Goal: Task Accomplishment & Management: Manage account settings

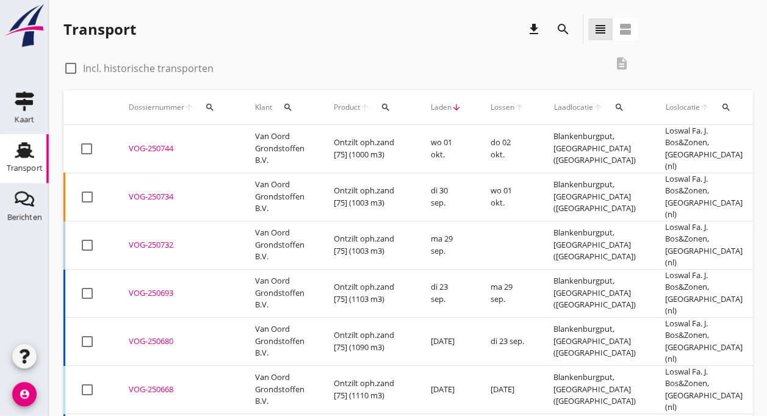
click at [198, 145] on div "VOG-250744" at bounding box center [177, 149] width 97 height 12
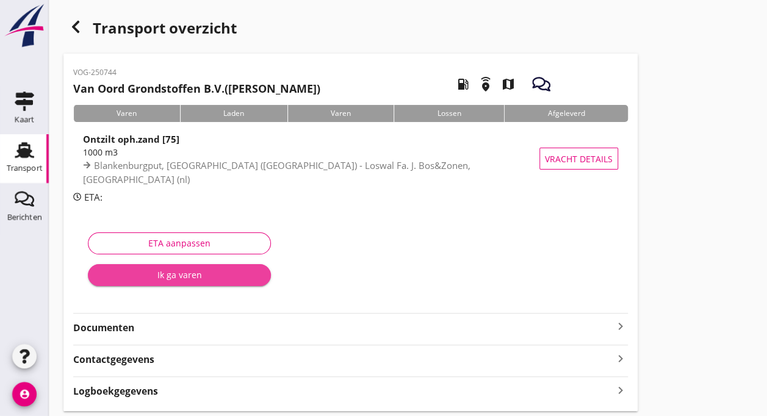
click at [162, 278] on div "Ik ga varen" at bounding box center [180, 275] width 164 height 13
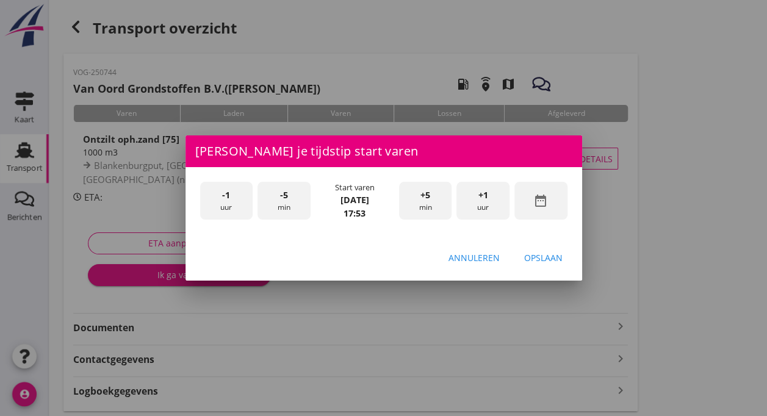
click at [162, 278] on div at bounding box center [383, 208] width 767 height 416
click at [228, 203] on div "-1 uur" at bounding box center [226, 201] width 53 height 38
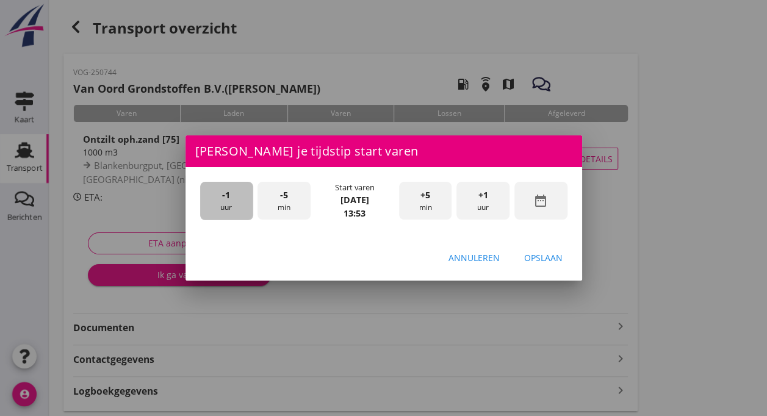
click at [228, 203] on div "-1 uur" at bounding box center [226, 201] width 53 height 38
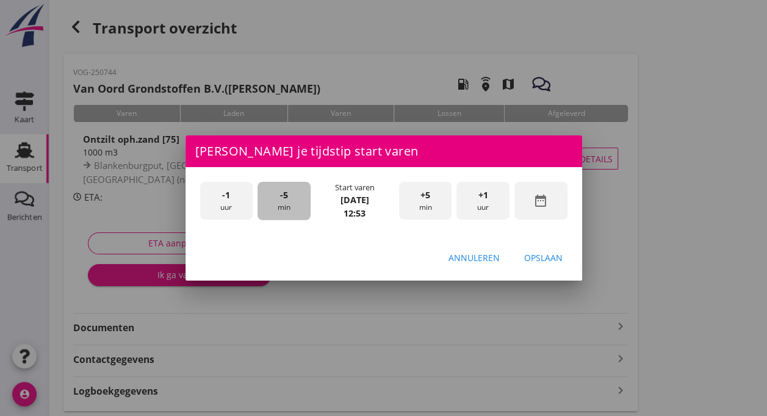
click at [293, 197] on div "-5 min" at bounding box center [284, 201] width 53 height 38
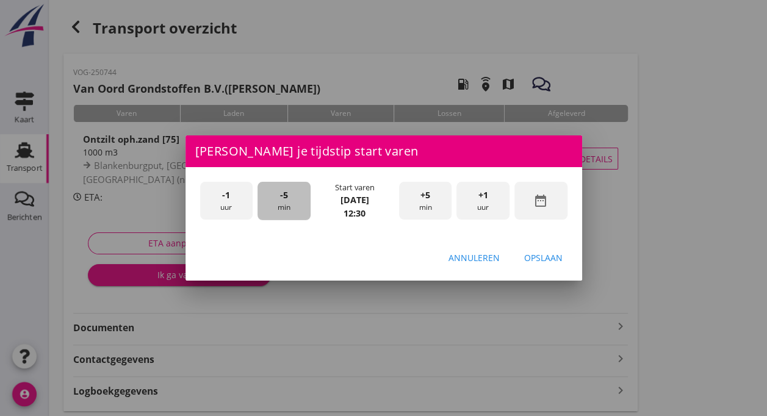
click at [293, 197] on div "-5 min" at bounding box center [284, 201] width 53 height 38
click at [556, 254] on div "Opslaan" at bounding box center [543, 258] width 38 height 13
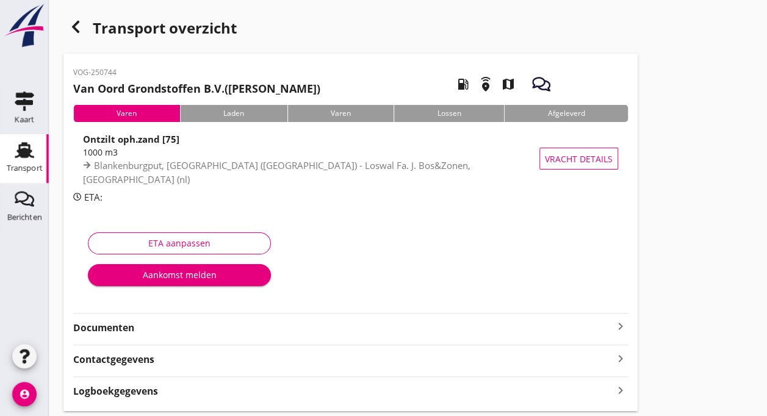
click at [218, 278] on div "Aankomst melden" at bounding box center [180, 275] width 164 height 13
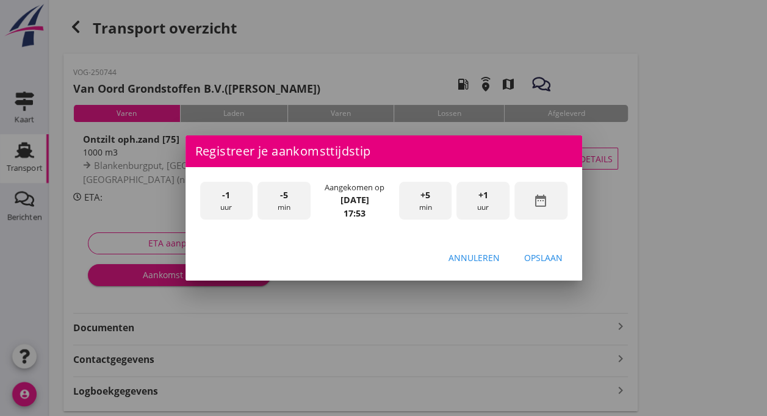
click at [222, 206] on div "-1 uur" at bounding box center [226, 201] width 53 height 38
click at [281, 208] on div "-5 min" at bounding box center [284, 201] width 53 height 38
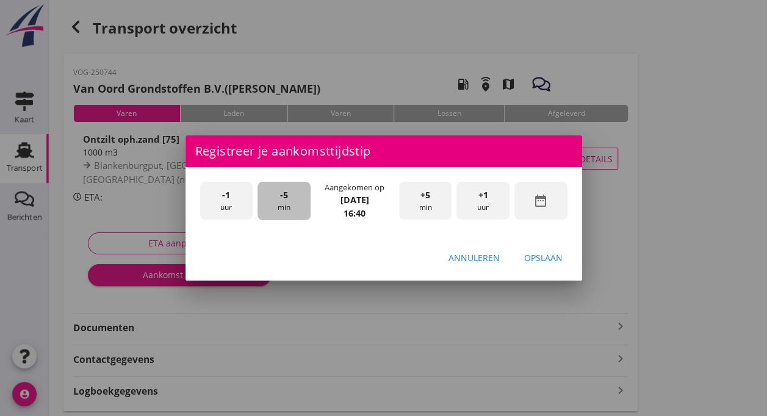
click at [281, 208] on div "-5 min" at bounding box center [284, 201] width 53 height 38
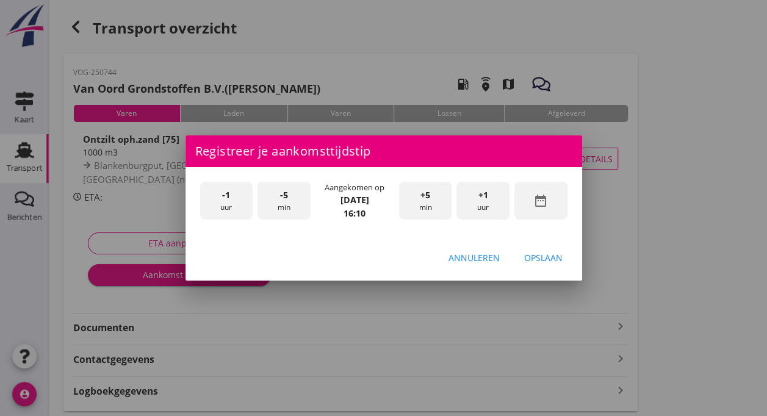
click at [281, 208] on div "-5 min" at bounding box center [284, 201] width 53 height 38
click at [529, 256] on div "Opslaan" at bounding box center [543, 258] width 38 height 13
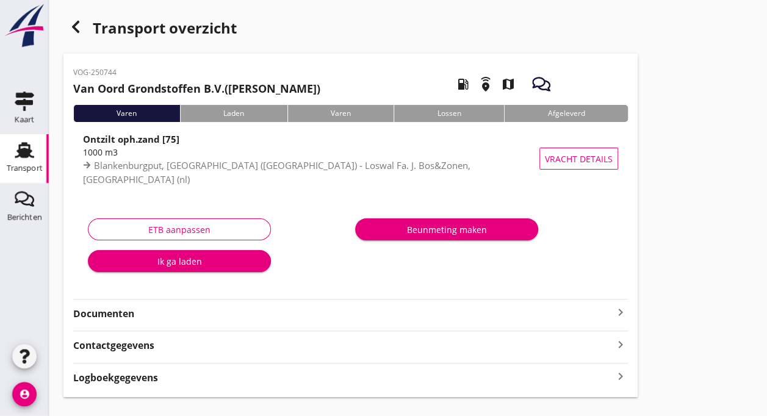
click at [172, 258] on div "Ik ga laden" at bounding box center [180, 261] width 164 height 13
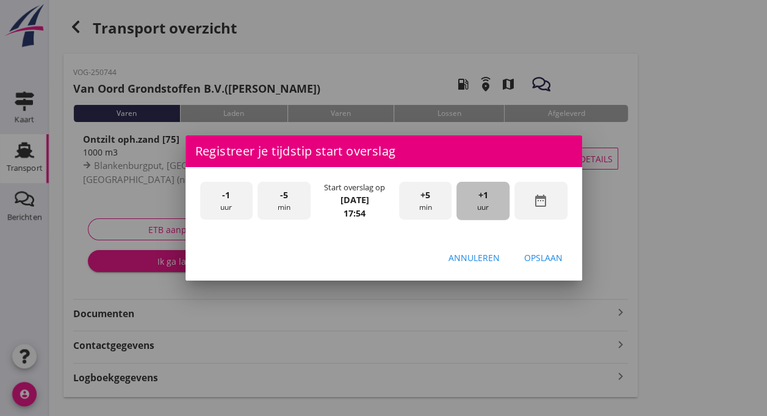
click at [484, 203] on div "+1 uur" at bounding box center [483, 201] width 53 height 38
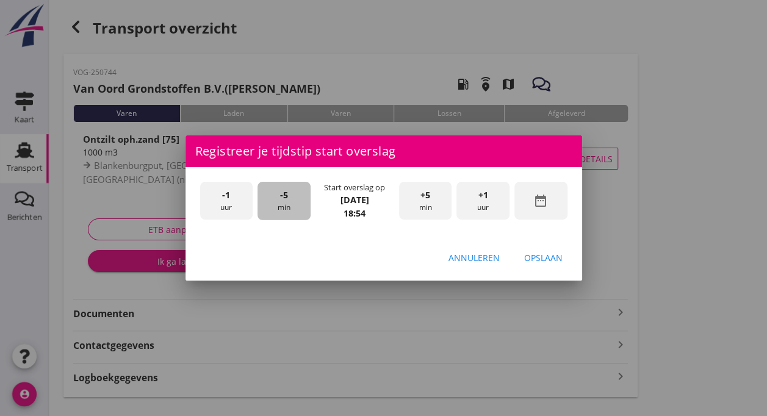
click at [278, 202] on div "-5 min" at bounding box center [284, 201] width 53 height 38
click at [280, 202] on div "-5 min" at bounding box center [284, 201] width 53 height 38
click at [530, 256] on div "Opslaan" at bounding box center [543, 258] width 38 height 13
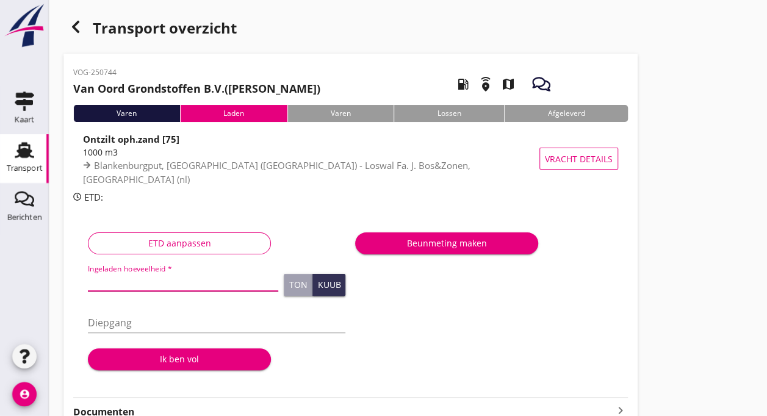
click at [116, 284] on input "Ingeladen hoeveelheid *" at bounding box center [183, 282] width 190 height 20
type input "1003"
click at [122, 330] on input "Diepgang" at bounding box center [217, 323] width 258 height 20
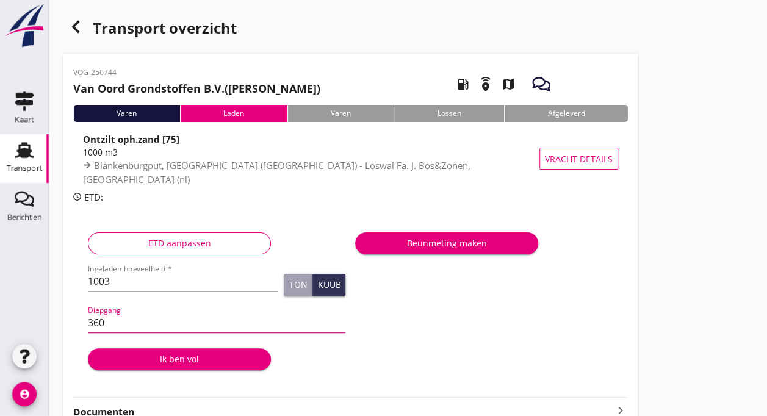
type input "360"
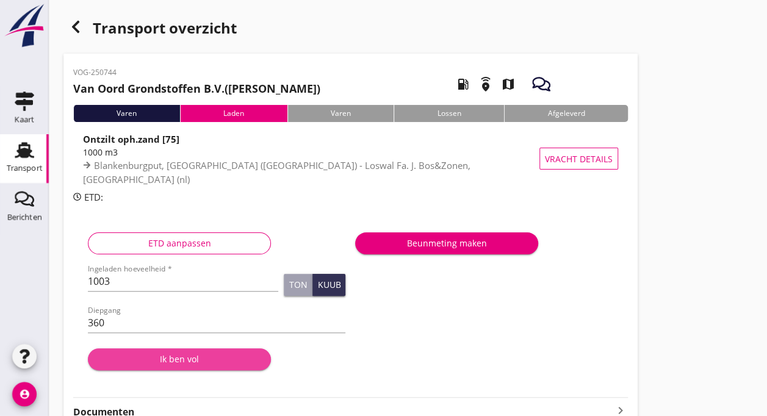
click at [158, 365] on div "Ik ben vol" at bounding box center [180, 359] width 164 height 13
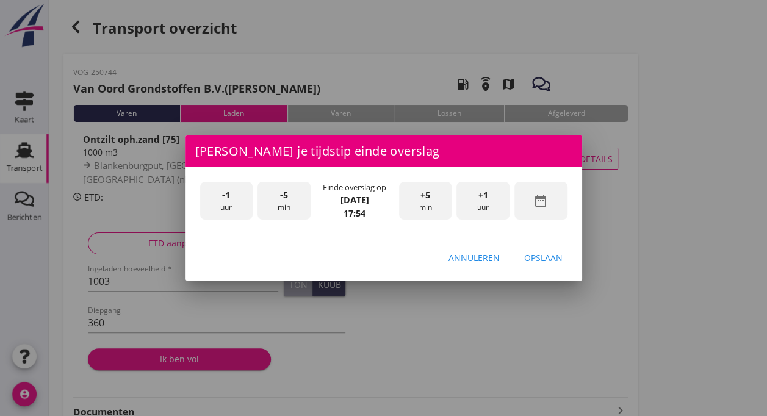
click at [287, 198] on span "-5" at bounding box center [284, 195] width 8 height 13
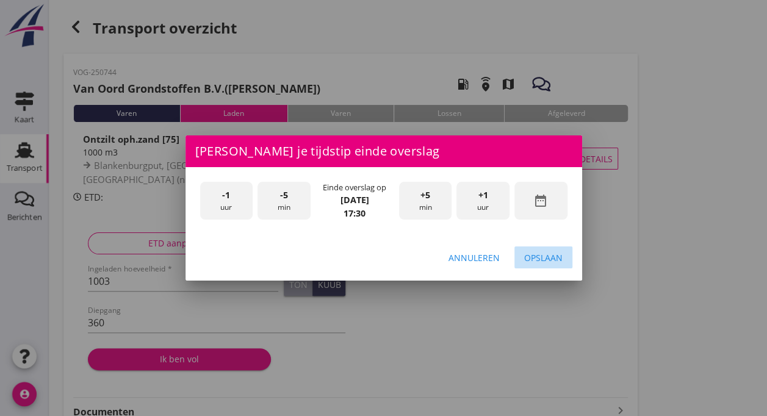
click at [537, 263] on div "Opslaan" at bounding box center [543, 258] width 38 height 13
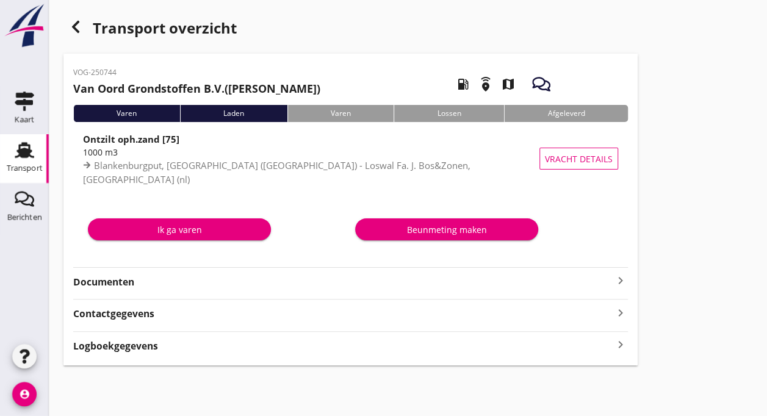
click at [197, 231] on div "Ik ga varen" at bounding box center [180, 229] width 164 height 13
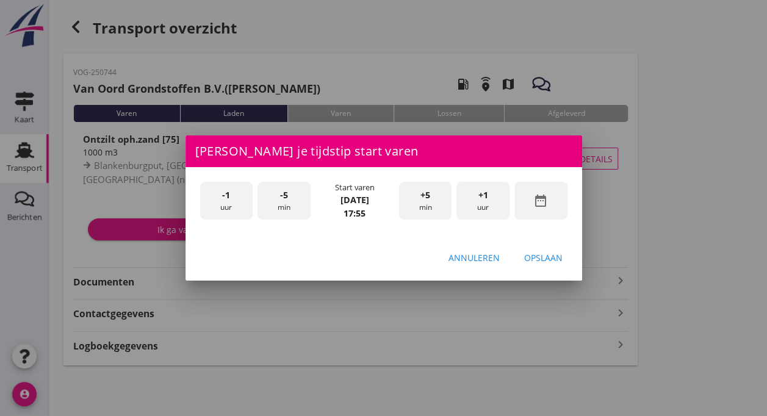
click at [286, 203] on div "-5 min" at bounding box center [284, 201] width 53 height 38
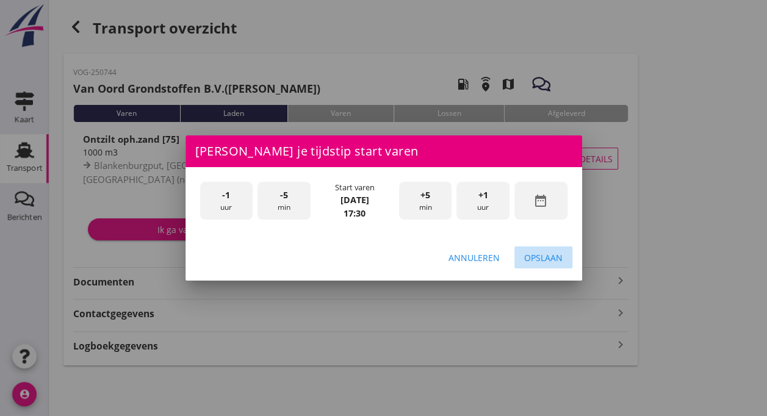
click at [543, 257] on div "Opslaan" at bounding box center [543, 258] width 38 height 13
